Goal: Task Accomplishment & Management: Use online tool/utility

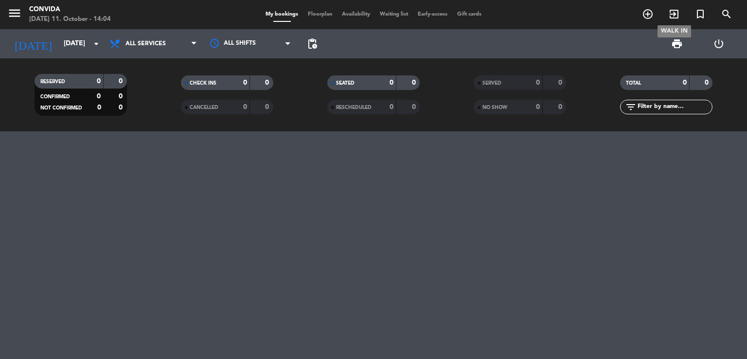
click at [675, 19] on icon "exit_to_app" at bounding box center [674, 14] width 12 height 12
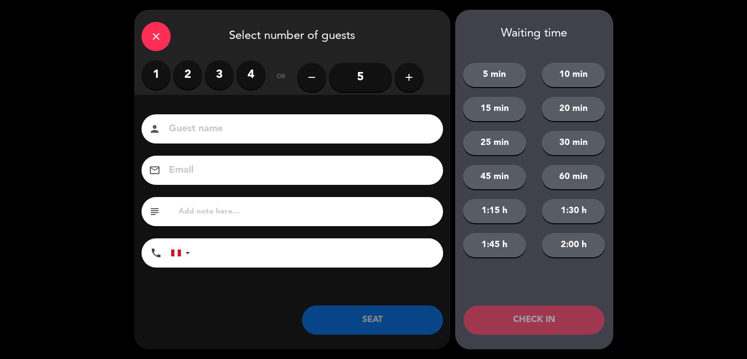
type input "v"
type input "[PERSON_NAME]"
click at [211, 79] on label "3" at bounding box center [219, 74] width 29 height 29
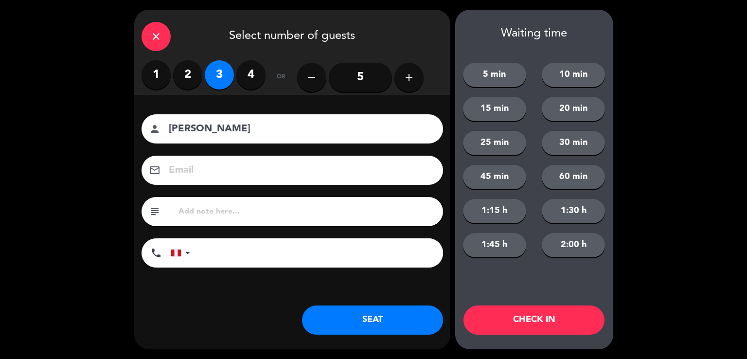
click at [370, 314] on button "SEAT" at bounding box center [372, 319] width 141 height 29
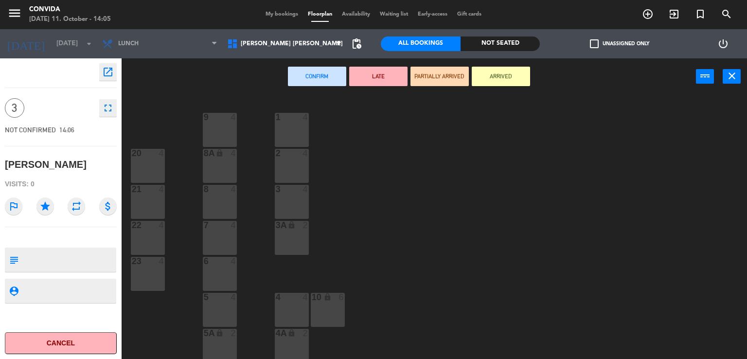
click at [222, 272] on div "6 4" at bounding box center [220, 274] width 34 height 34
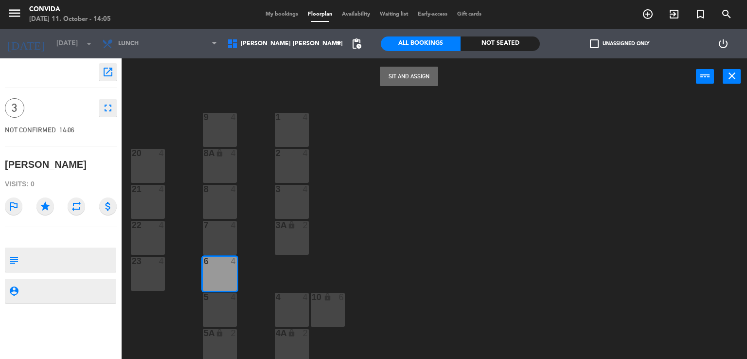
click at [425, 76] on button "Sit and Assign" at bounding box center [409, 76] width 58 height 19
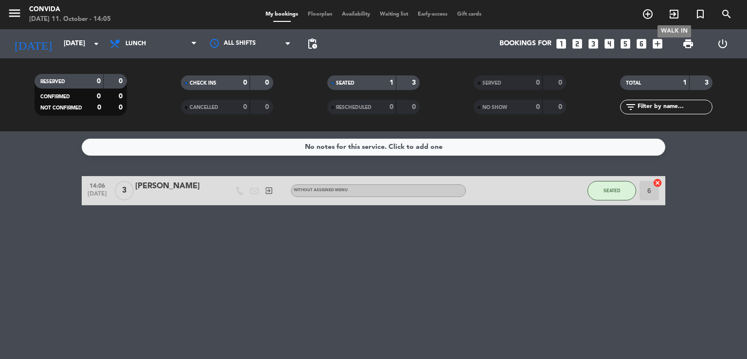
click at [676, 16] on icon "exit_to_app" at bounding box center [674, 14] width 12 height 12
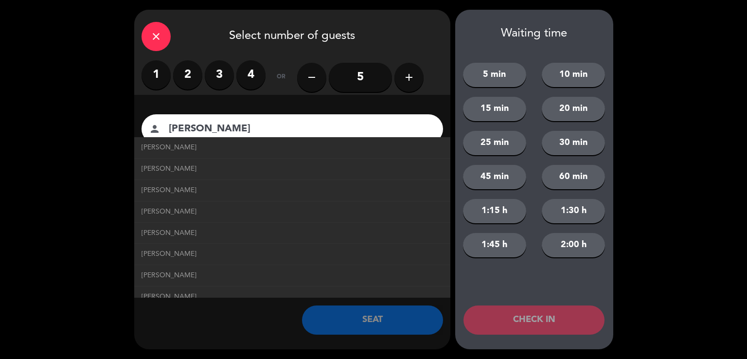
scroll to position [97, 0]
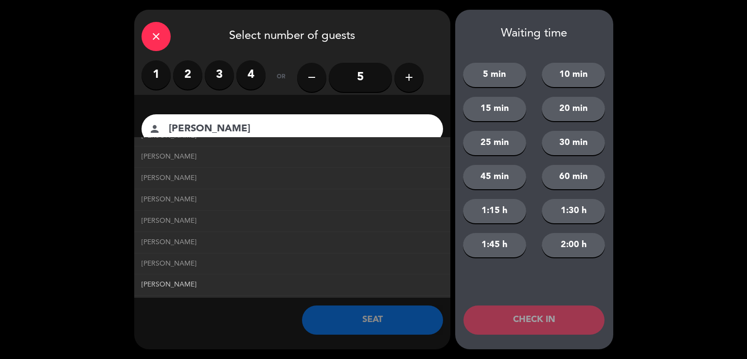
click at [180, 283] on span "[PERSON_NAME]" at bounding box center [169, 284] width 55 height 11
type input "[PERSON_NAME]"
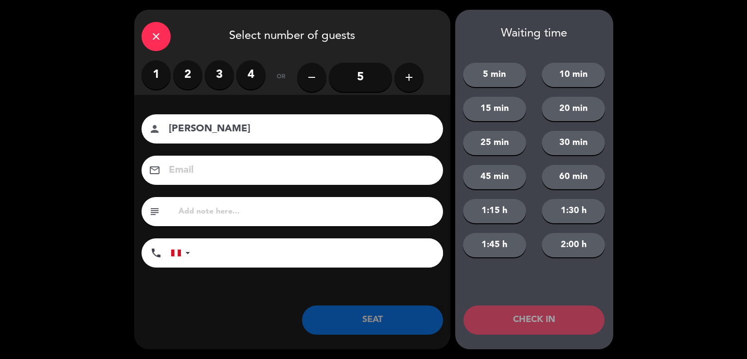
click at [181, 86] on label "2" at bounding box center [187, 74] width 29 height 29
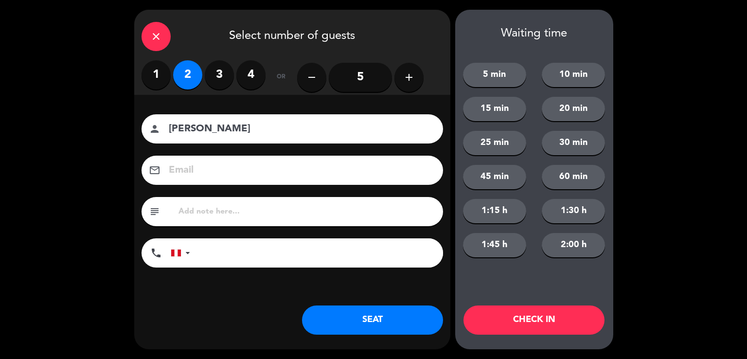
click at [352, 328] on button "SEAT" at bounding box center [372, 319] width 141 height 29
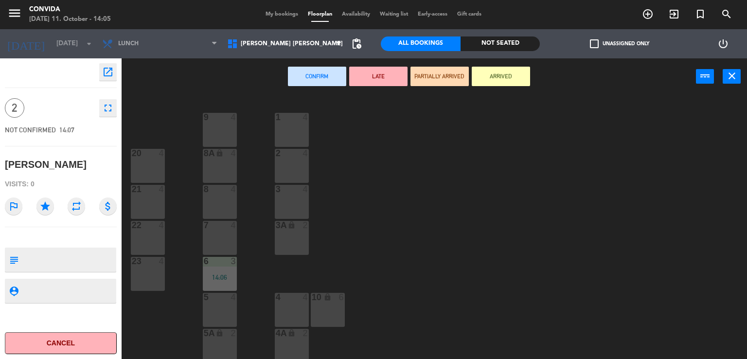
click at [159, 272] on div "23 4" at bounding box center [148, 274] width 34 height 34
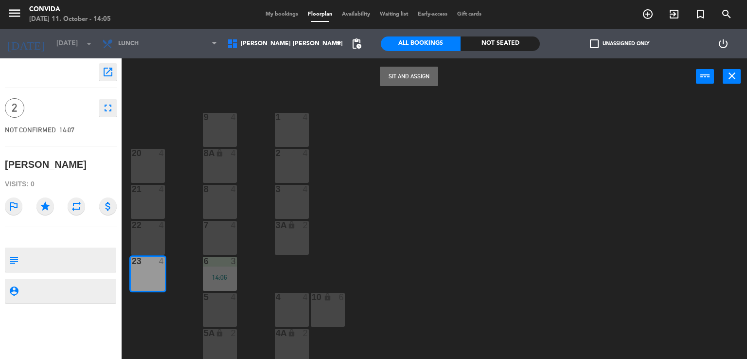
click at [420, 75] on button "Sit and Assign" at bounding box center [409, 76] width 58 height 19
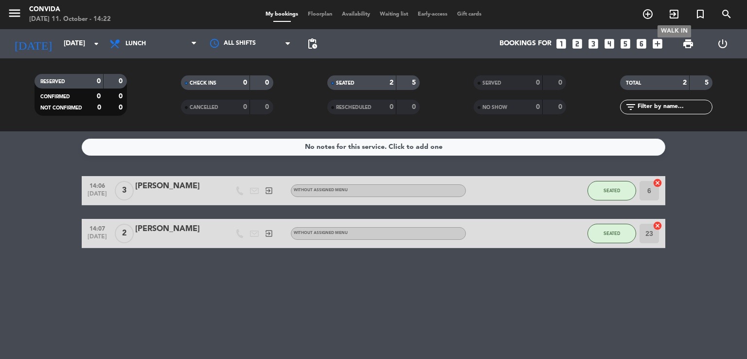
click at [670, 16] on icon "exit_to_app" at bounding box center [674, 14] width 12 height 12
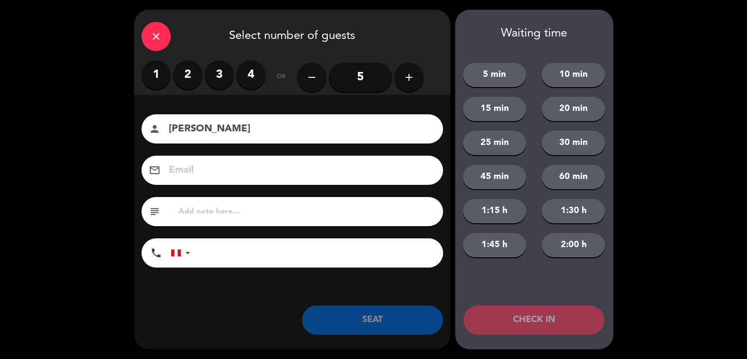
type input "[PERSON_NAME]"
click at [372, 82] on input "5" at bounding box center [360, 77] width 63 height 29
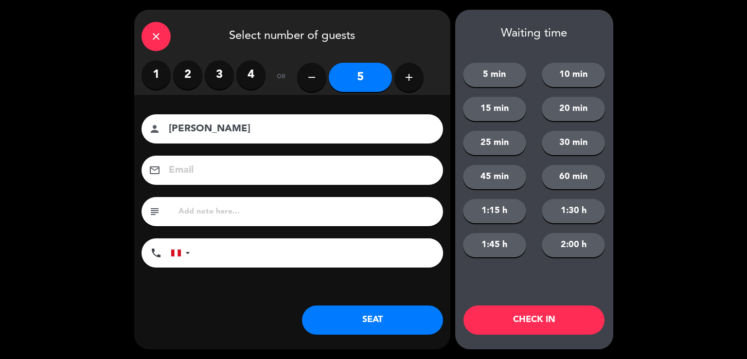
click at [376, 322] on button "SEAT" at bounding box center [372, 319] width 141 height 29
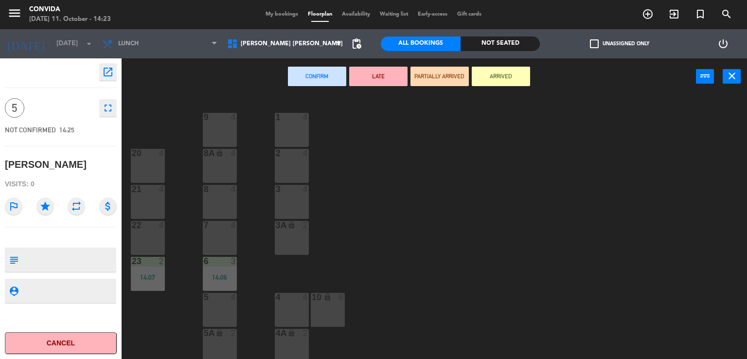
click at [228, 195] on div "8 4" at bounding box center [220, 202] width 34 height 34
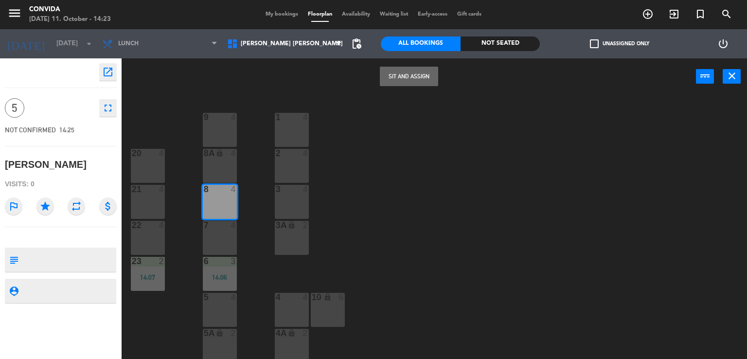
click at [412, 72] on button "Sit and Assign" at bounding box center [409, 76] width 58 height 19
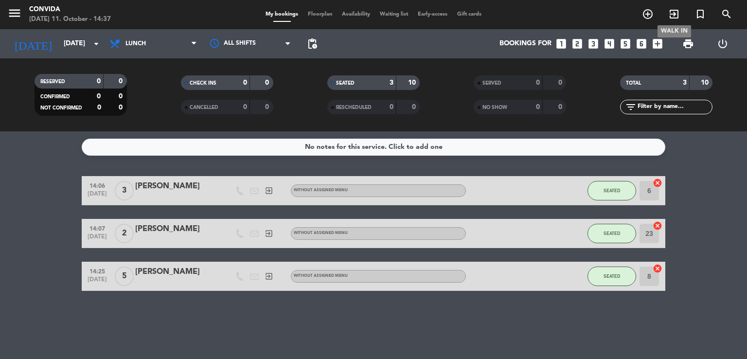
click at [668, 16] on icon "exit_to_app" at bounding box center [674, 14] width 12 height 12
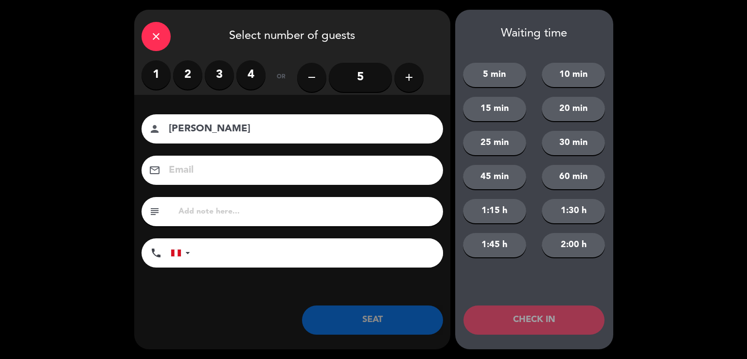
type input "[PERSON_NAME]"
click at [359, 77] on input "5" at bounding box center [360, 77] width 63 height 29
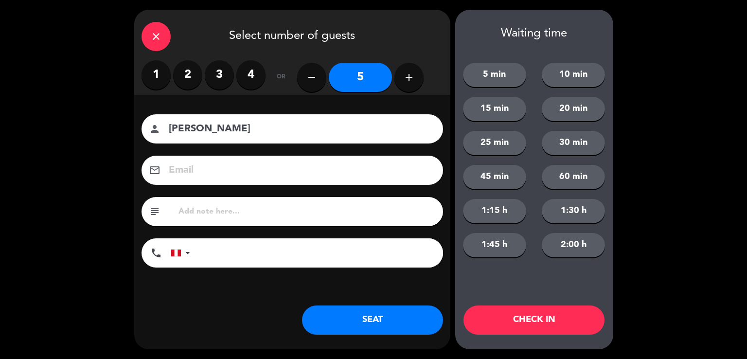
click at [394, 327] on button "SEAT" at bounding box center [372, 319] width 141 height 29
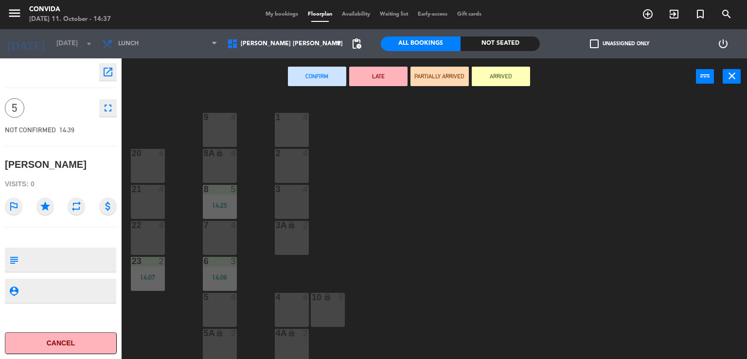
click at [300, 310] on div "4 4" at bounding box center [292, 310] width 34 height 34
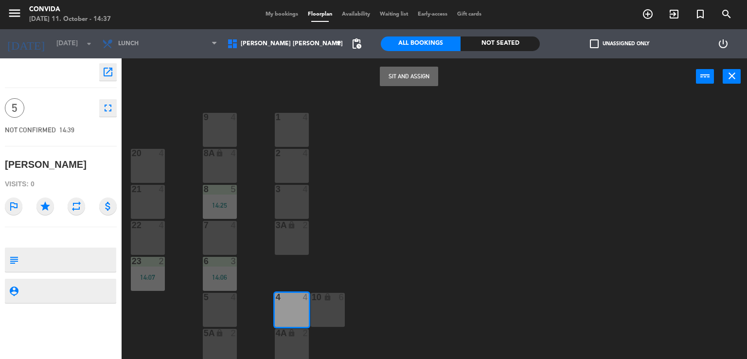
click at [292, 334] on icon "lock" at bounding box center [291, 333] width 8 height 8
click at [395, 82] on button "Sit and Assign" at bounding box center [409, 76] width 58 height 19
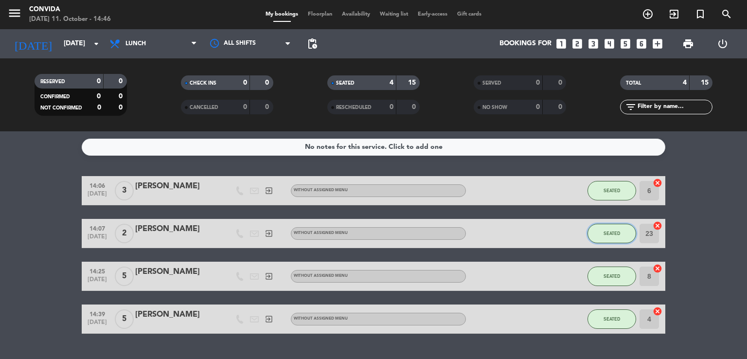
click at [613, 233] on span "SEATED" at bounding box center [611, 232] width 17 height 5
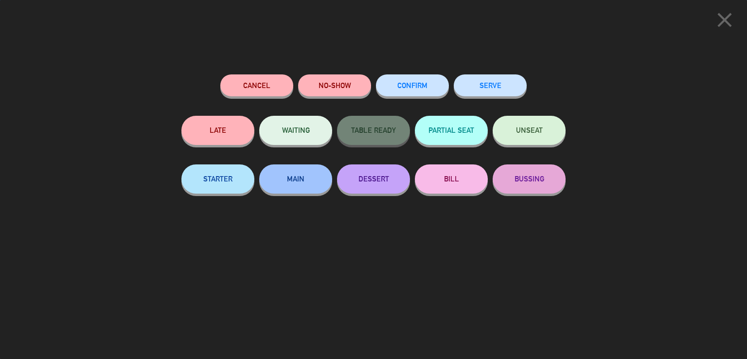
click at [516, 91] on button "SERVE" at bounding box center [490, 85] width 73 height 22
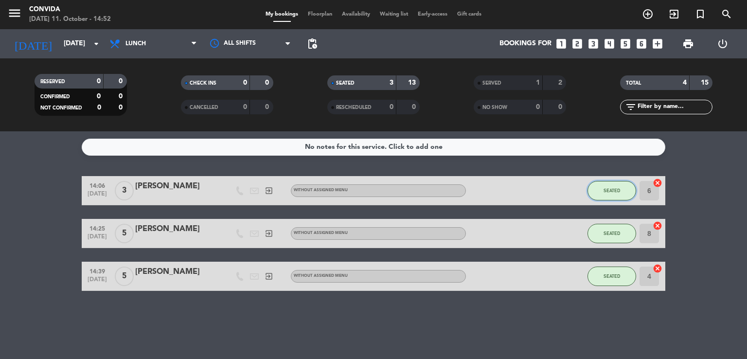
click at [624, 191] on button "SEATED" at bounding box center [611, 190] width 49 height 19
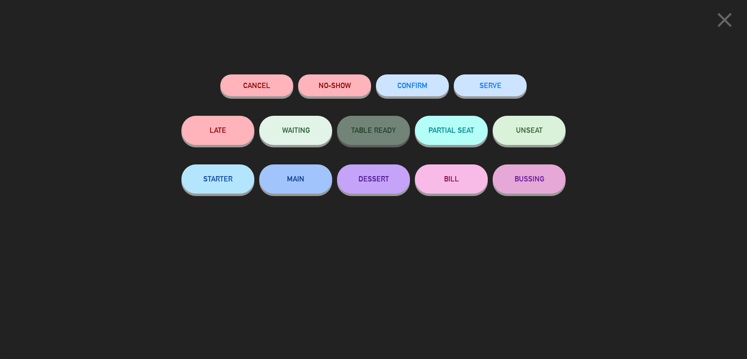
click at [485, 83] on button "SERVE" at bounding box center [490, 85] width 73 height 22
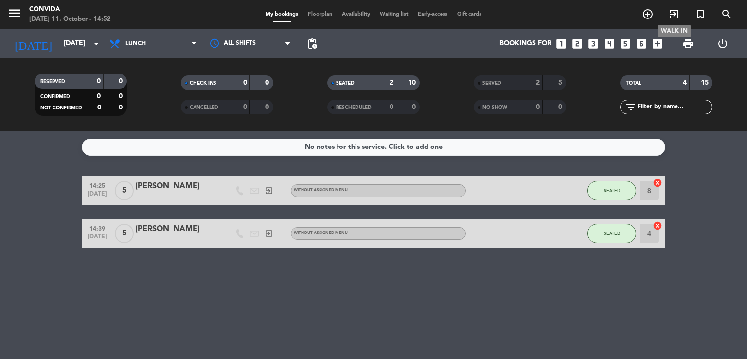
click at [674, 10] on icon "exit_to_app" at bounding box center [674, 14] width 12 height 12
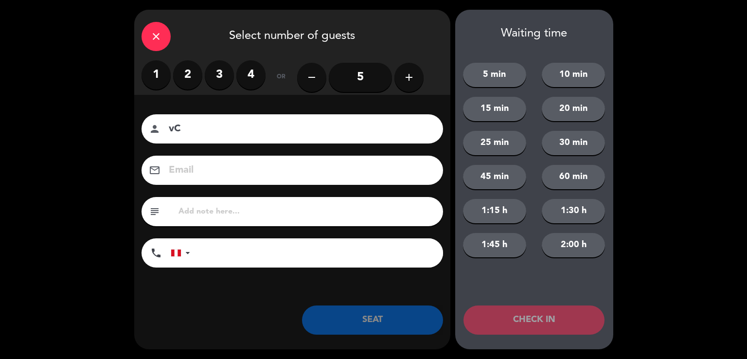
type input "v"
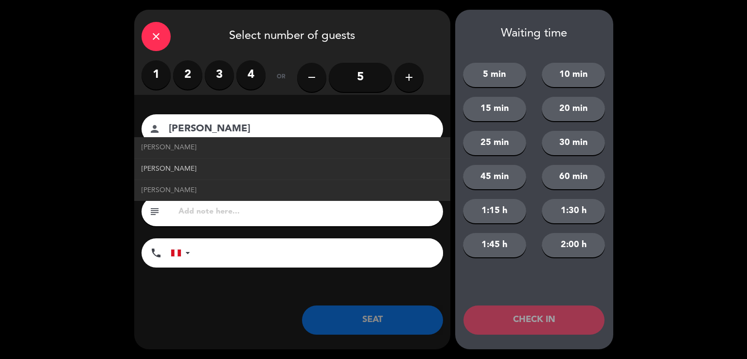
click at [176, 165] on span "[PERSON_NAME]" at bounding box center [169, 168] width 55 height 11
type input "[PERSON_NAME]"
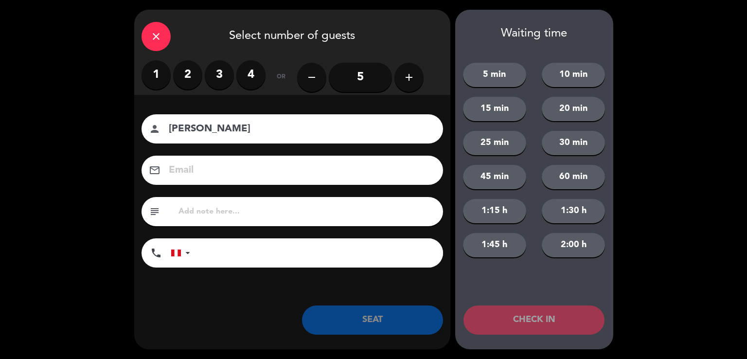
click at [193, 78] on label "2" at bounding box center [187, 74] width 29 height 29
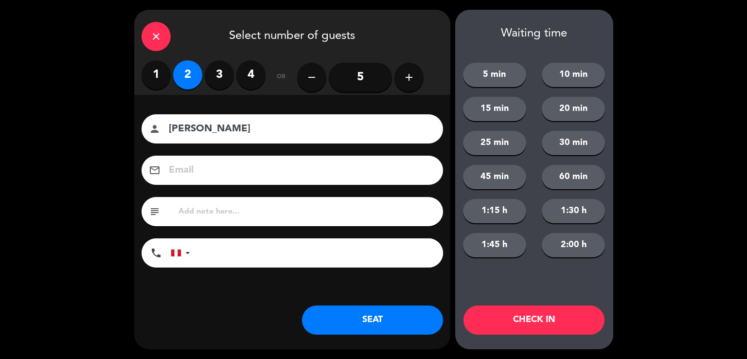
click at [424, 321] on button "SEAT" at bounding box center [372, 319] width 141 height 29
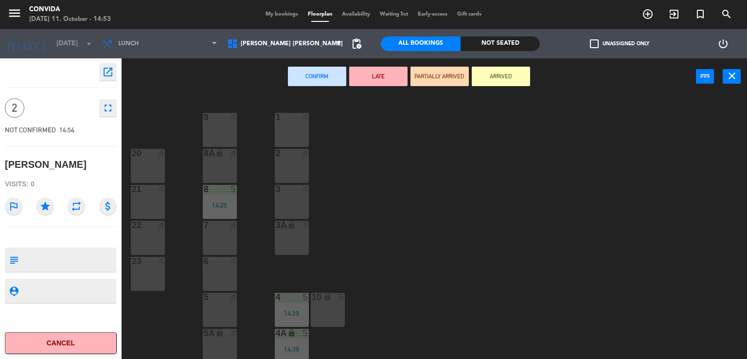
click at [155, 242] on div "22 4" at bounding box center [148, 238] width 34 height 34
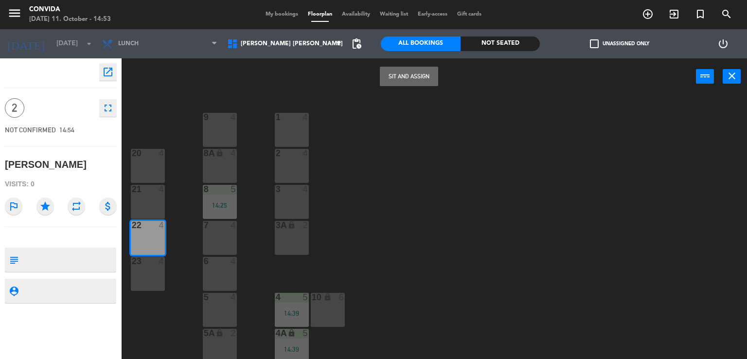
click at [416, 76] on button "Sit and Assign" at bounding box center [409, 76] width 58 height 19
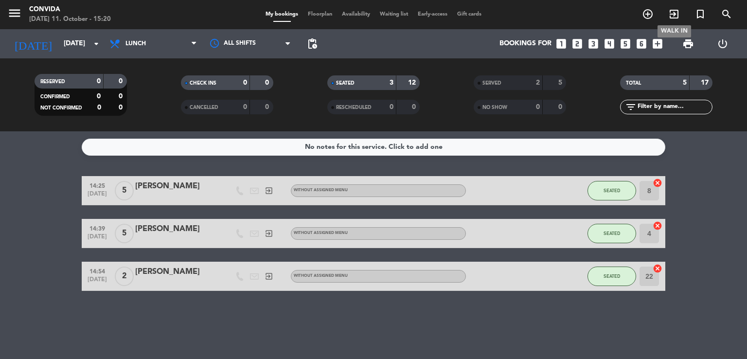
click at [671, 15] on icon "exit_to_app" at bounding box center [674, 14] width 12 height 12
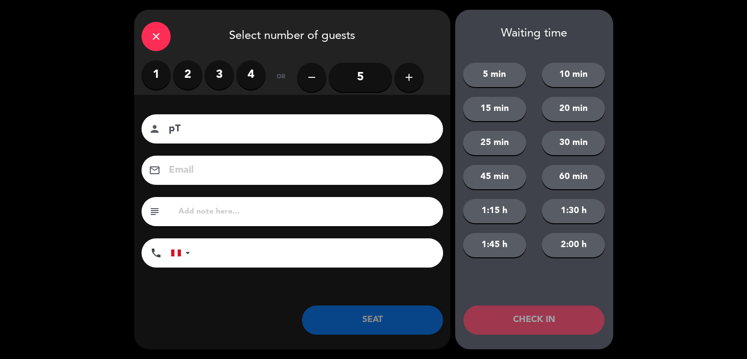
type input "p"
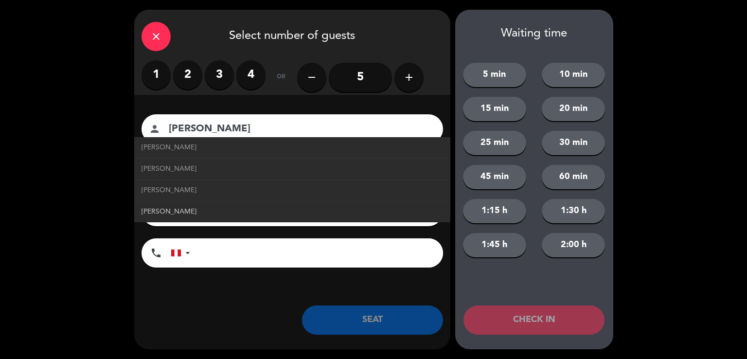
type input "[PERSON_NAME]"
click at [187, 209] on span "[PERSON_NAME]" at bounding box center [169, 211] width 55 height 11
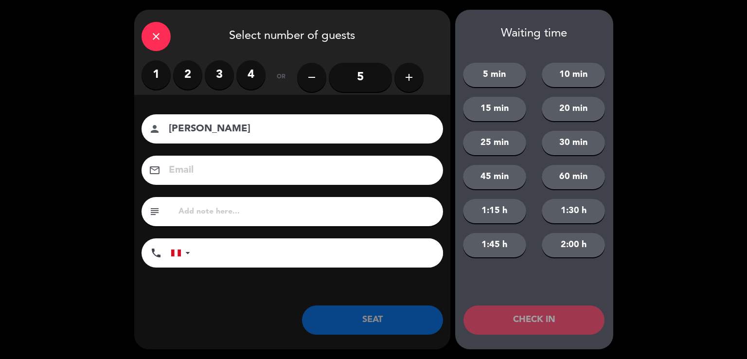
click at [207, 74] on label "3" at bounding box center [219, 74] width 29 height 29
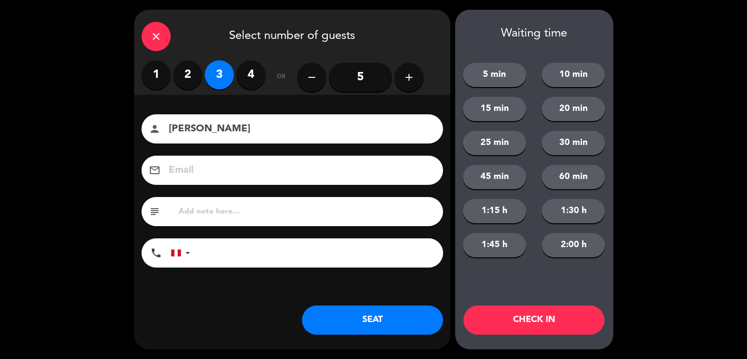
click at [387, 316] on button "SEAT" at bounding box center [372, 319] width 141 height 29
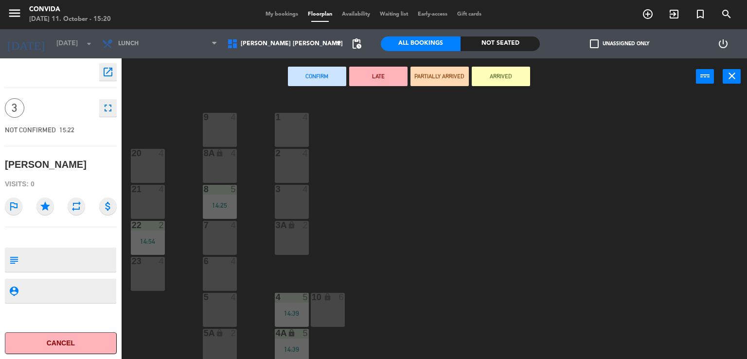
click at [300, 126] on div "1 4" at bounding box center [292, 130] width 34 height 34
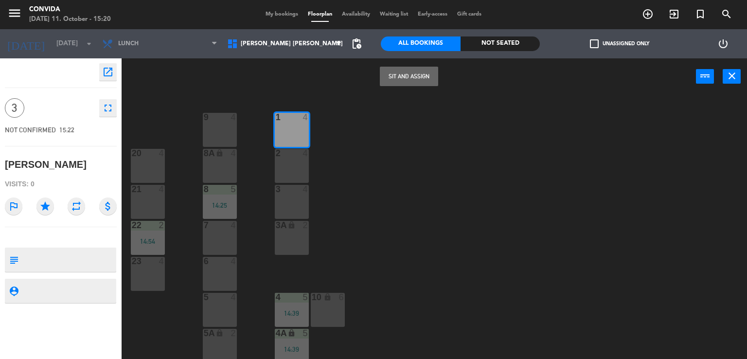
click at [391, 72] on button "Sit and Assign" at bounding box center [409, 76] width 58 height 19
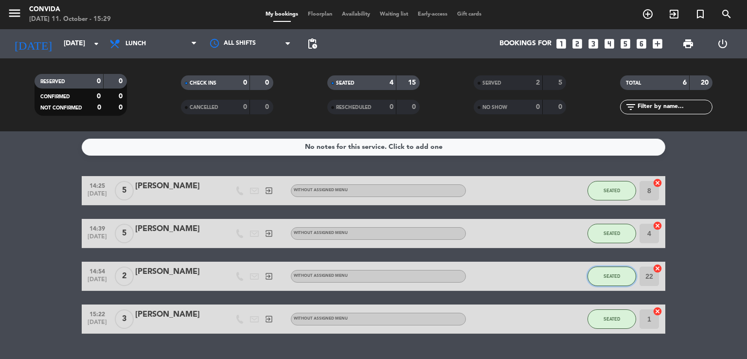
click at [614, 275] on span "SEATED" at bounding box center [611, 275] width 17 height 5
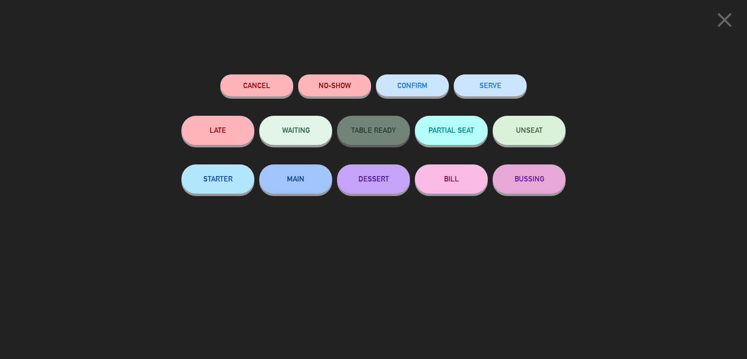
click at [521, 86] on button "SERVE" at bounding box center [490, 85] width 73 height 22
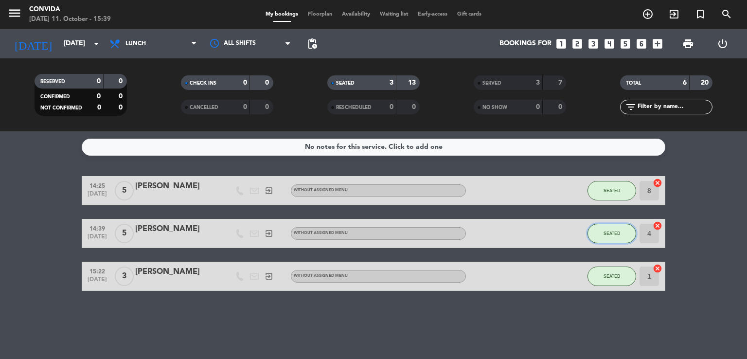
click at [603, 233] on button "SEATED" at bounding box center [611, 233] width 49 height 19
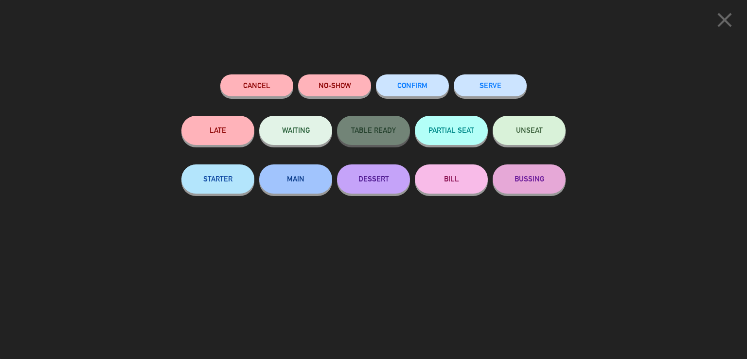
click at [517, 89] on button "SERVE" at bounding box center [490, 85] width 73 height 22
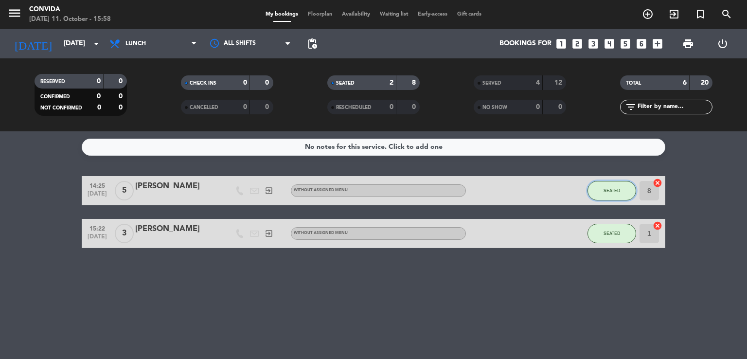
click at [612, 195] on button "SEATED" at bounding box center [611, 190] width 49 height 19
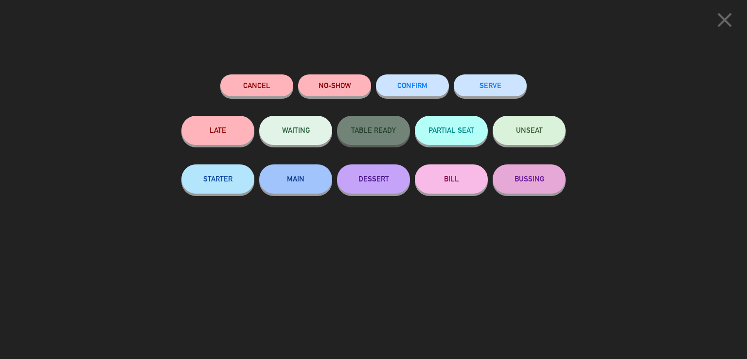
click at [484, 94] on button "SERVE" at bounding box center [490, 85] width 73 height 22
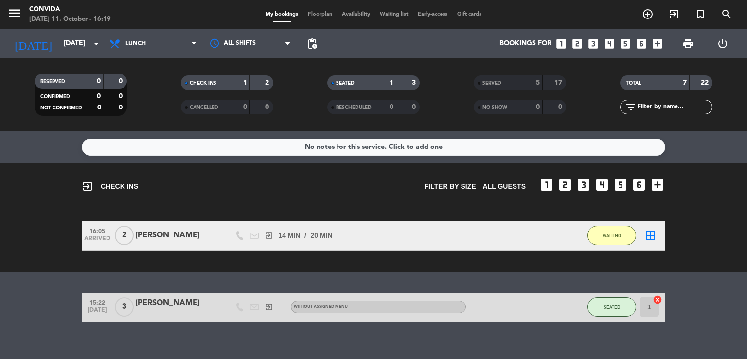
click at [616, 294] on div "SEATED" at bounding box center [611, 307] width 49 height 29
click at [612, 300] on button "SEATED" at bounding box center [611, 306] width 49 height 19
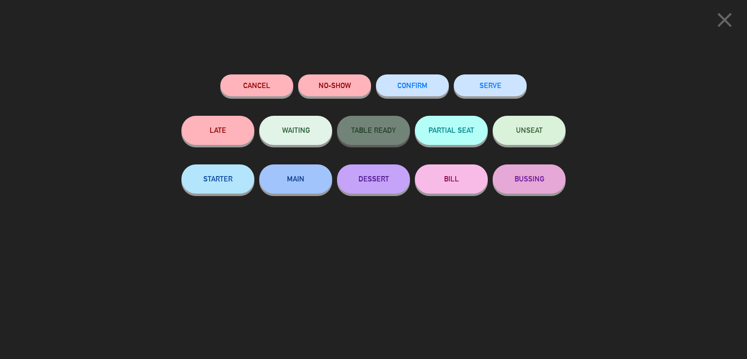
click at [482, 88] on button "SERVE" at bounding box center [490, 85] width 73 height 22
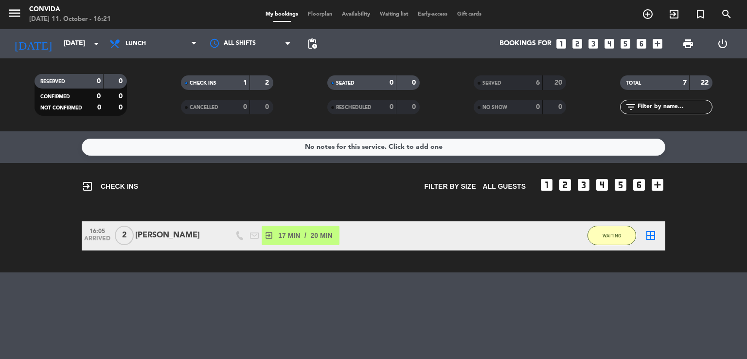
click at [648, 239] on icon "border_all" at bounding box center [651, 236] width 12 height 12
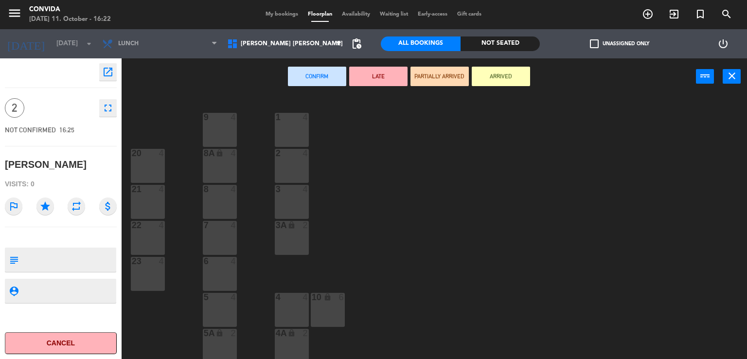
click at [231, 282] on div "6 4" at bounding box center [220, 274] width 34 height 34
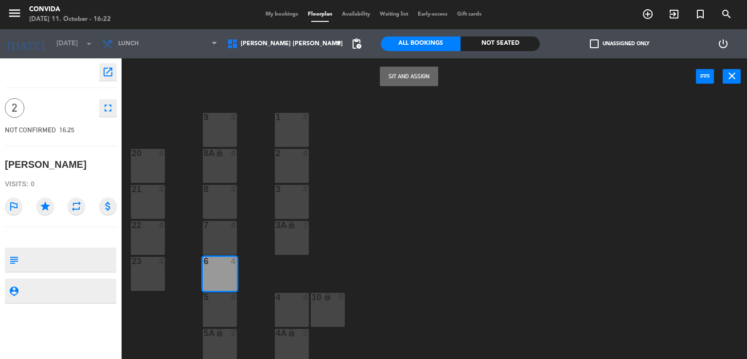
click at [411, 82] on button "Sit and Assign" at bounding box center [409, 76] width 58 height 19
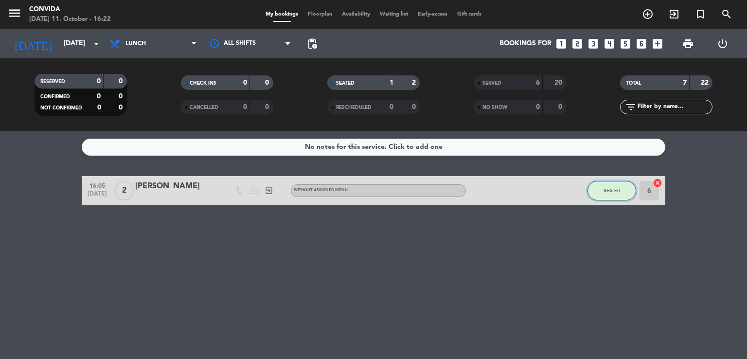
click at [605, 185] on button "SEATED" at bounding box center [611, 190] width 49 height 19
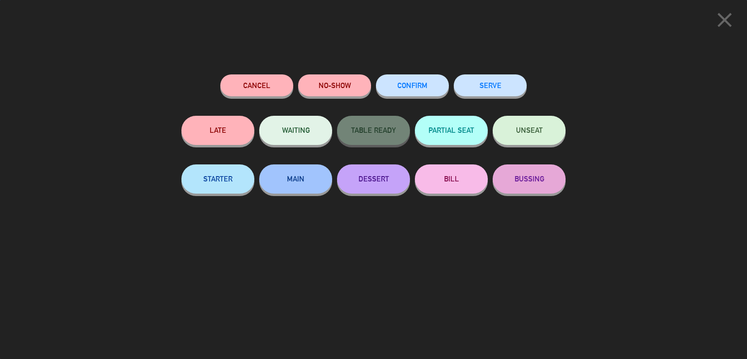
drag, startPoint x: 679, startPoint y: 92, endPoint x: 684, endPoint y: 80, distance: 13.5
click at [679, 92] on div "close Cancel NO-SHOW CONFIRM SERVE LATE WAITING TABLE READY PARTIAL SEAT UNSEAT…" at bounding box center [373, 179] width 747 height 359
